Goal: Information Seeking & Learning: Check status

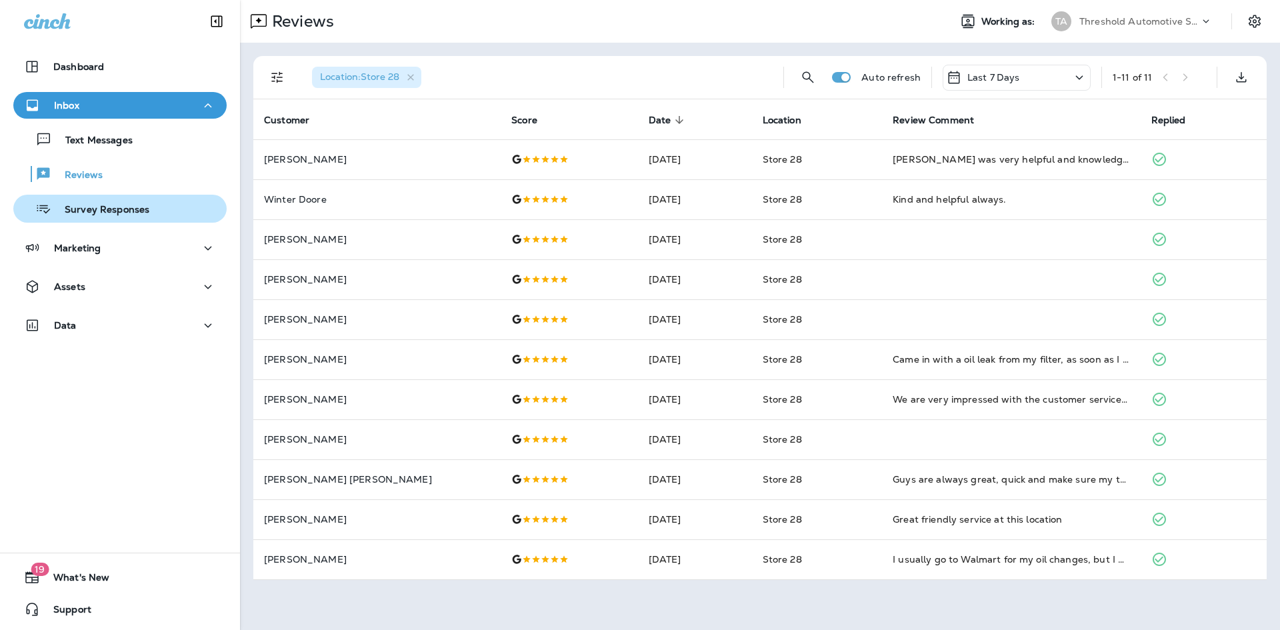
click at [95, 210] on p "Survey Responses" at bounding box center [100, 210] width 98 height 13
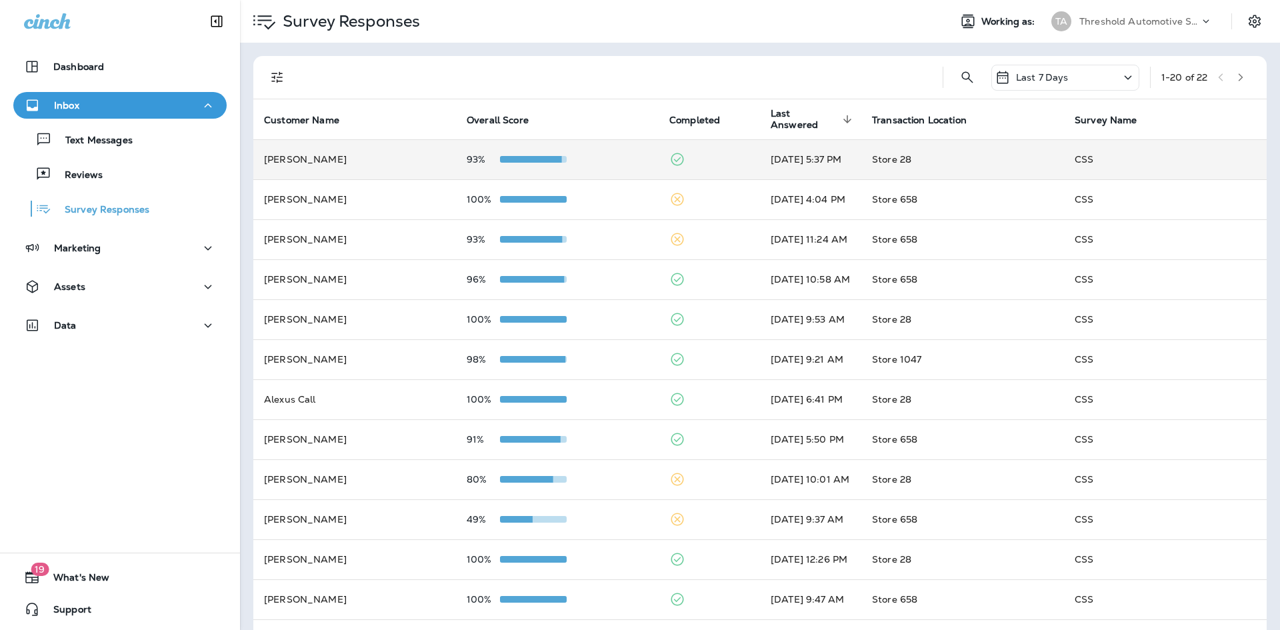
click at [637, 161] on td "93%" at bounding box center [557, 159] width 203 height 40
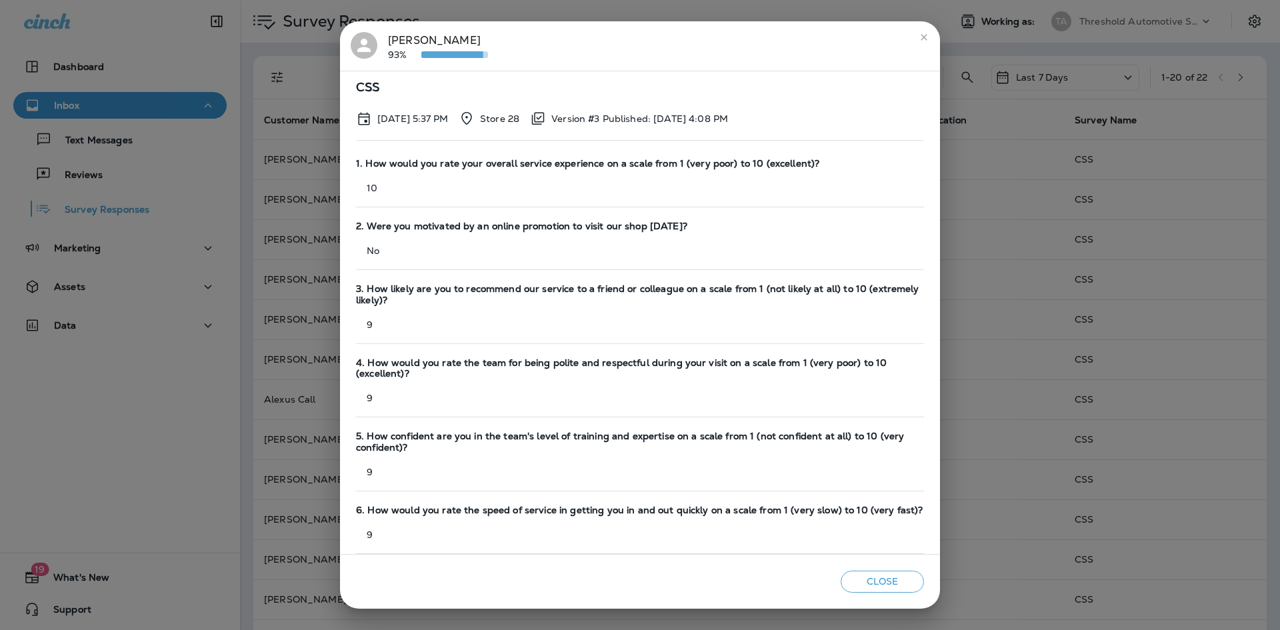
click at [922, 37] on icon "close" at bounding box center [923, 37] width 11 height 11
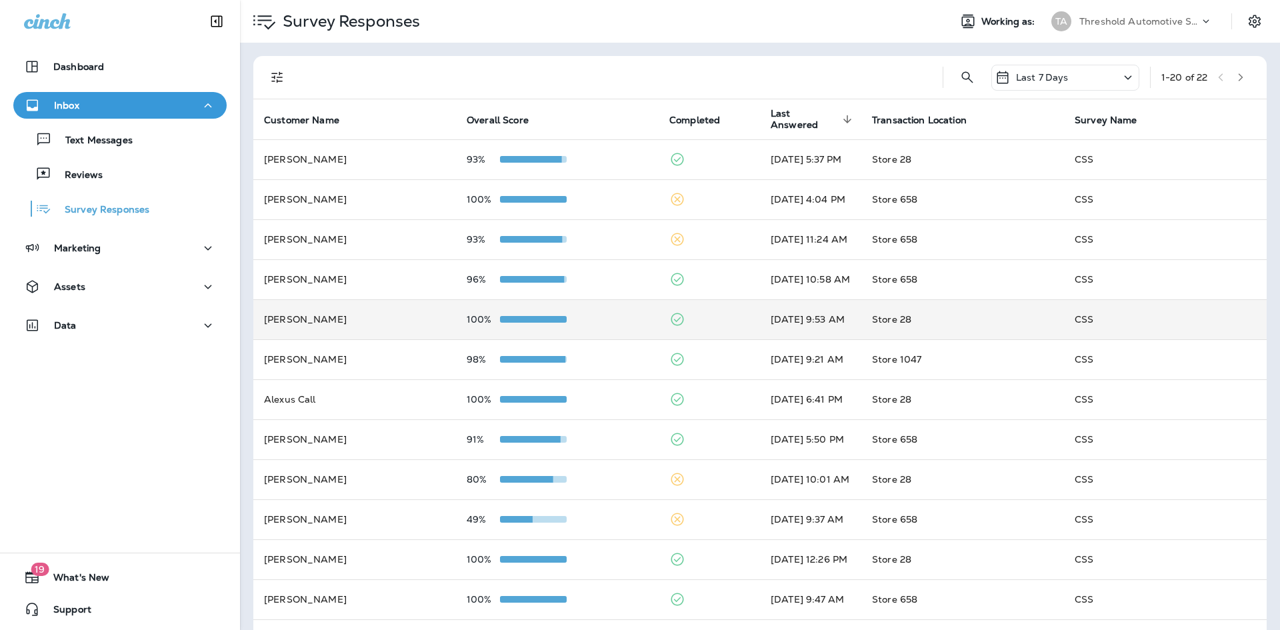
click at [610, 321] on div "100%" at bounding box center [557, 319] width 181 height 11
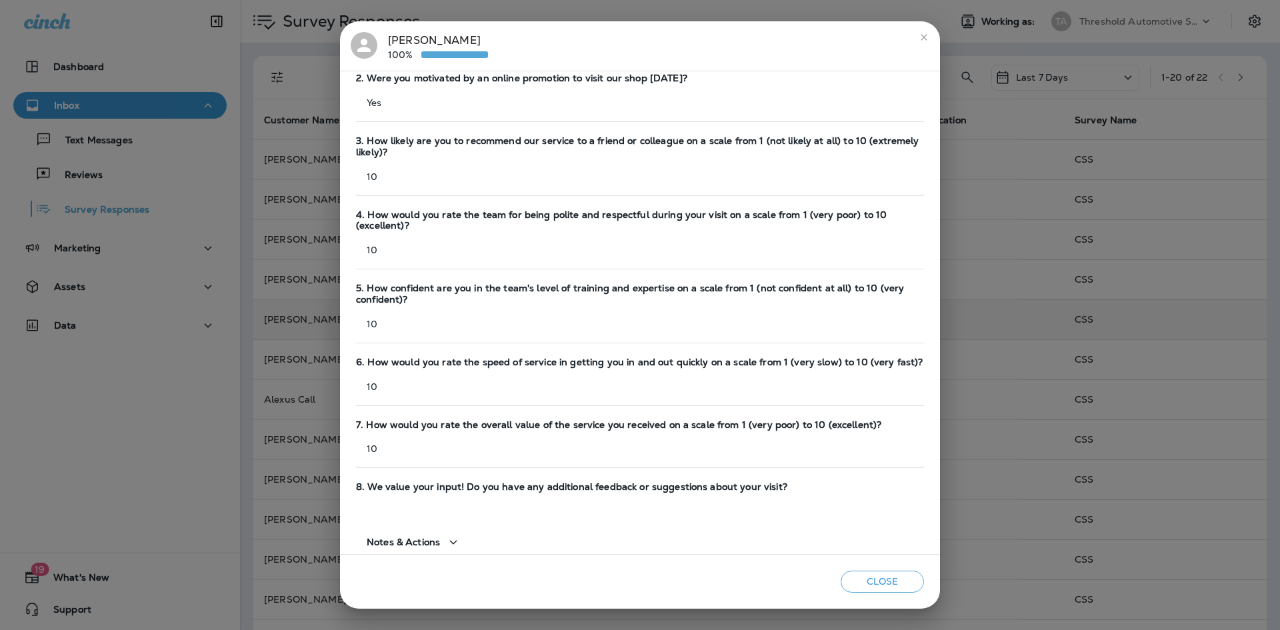
scroll to position [166, 0]
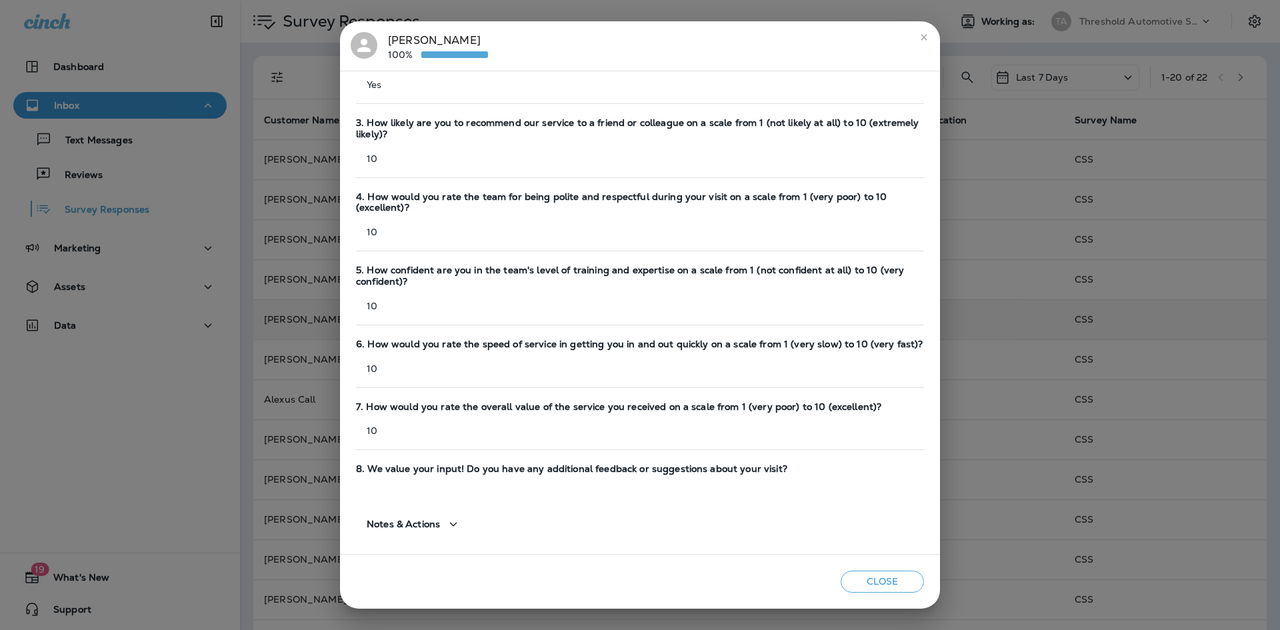
click at [408, 44] on div "[PERSON_NAME] 100%" at bounding box center [438, 46] width 100 height 28
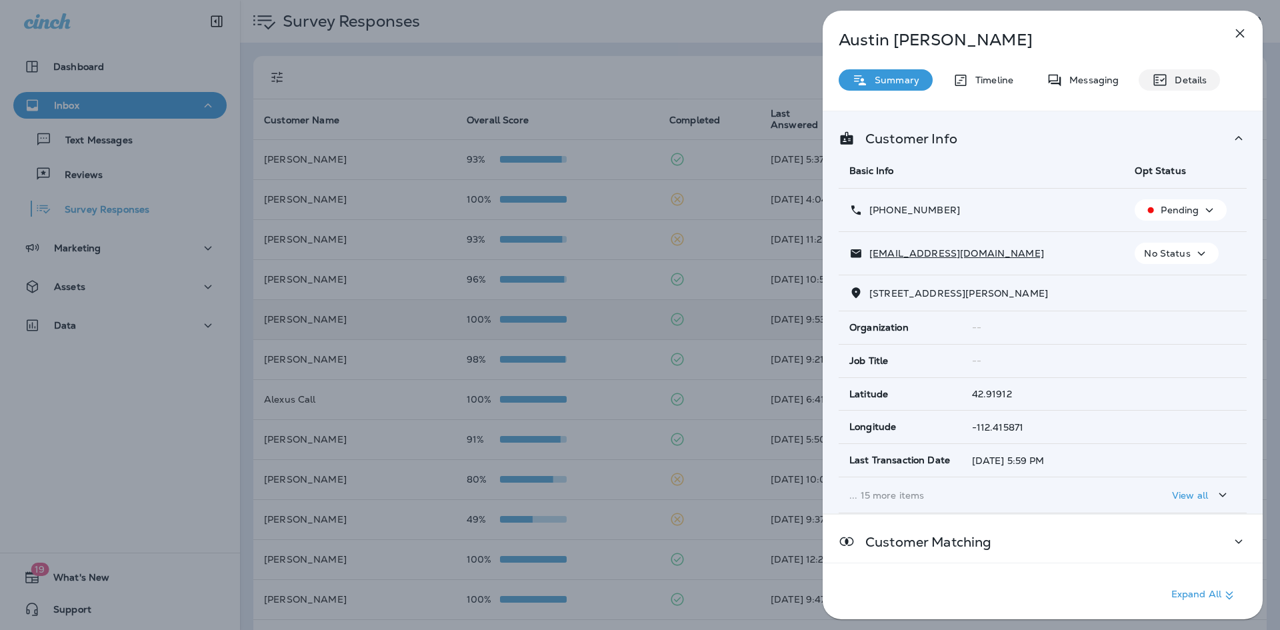
click at [1149, 82] on div "Details" at bounding box center [1178, 79] width 81 height 21
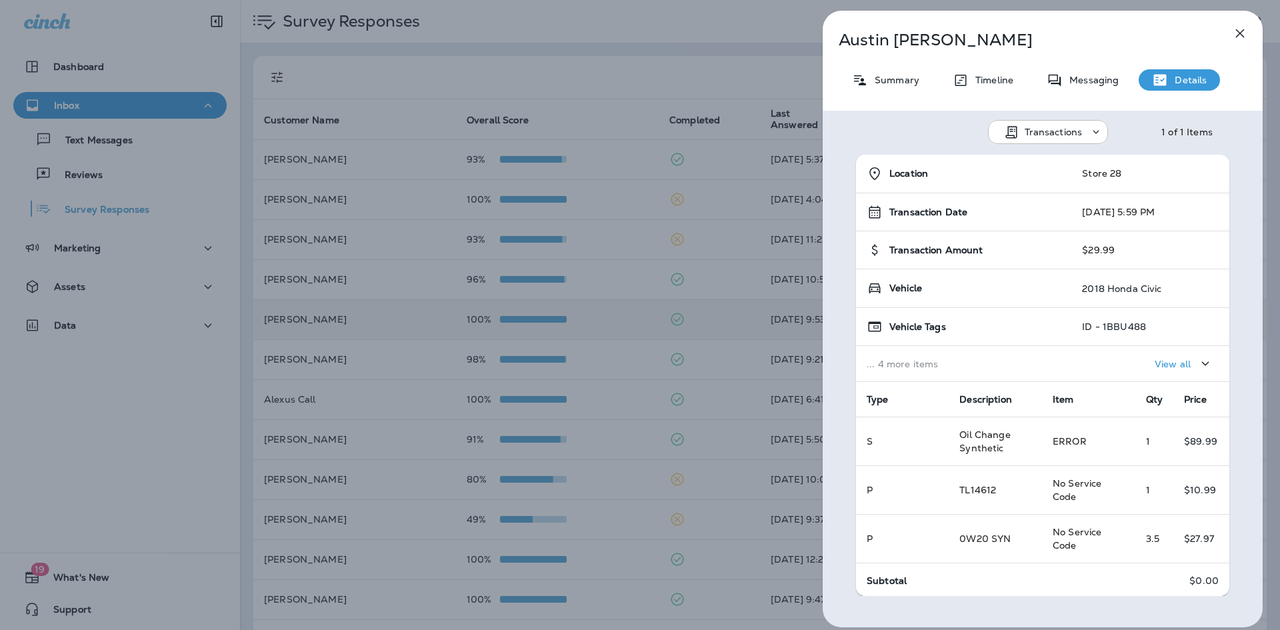
drag, startPoint x: 1158, startPoint y: 293, endPoint x: 1006, endPoint y: 293, distance: 151.3
click at [1006, 293] on tr "Vehicle 2018 Honda Civic" at bounding box center [1042, 288] width 373 height 39
click at [1238, 29] on icon "button" at bounding box center [1240, 33] width 16 height 16
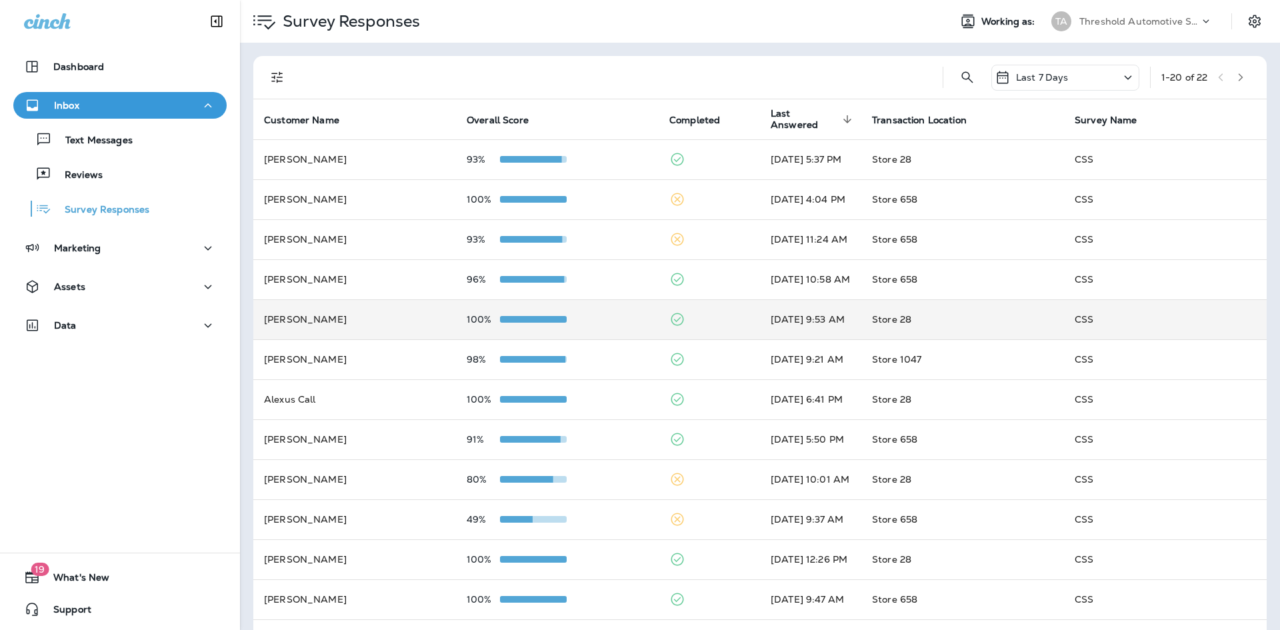
click at [188, 381] on div "Dashboard Inbox Text Messages Reviews Survey Responses Marketing Assets Data 19…" at bounding box center [120, 315] width 240 height 630
